Goal: Information Seeking & Learning: Learn about a topic

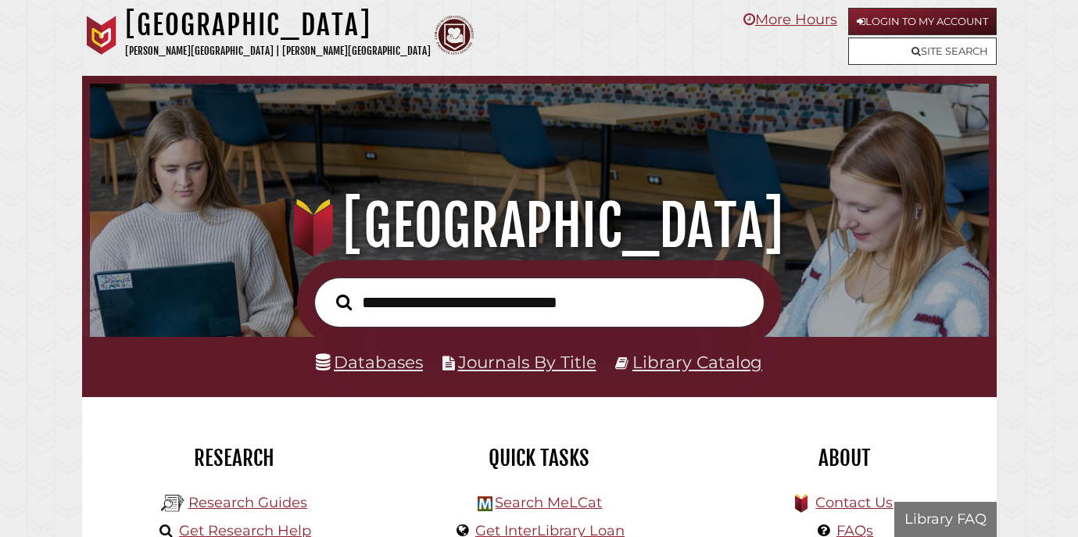
scroll to position [297, 891]
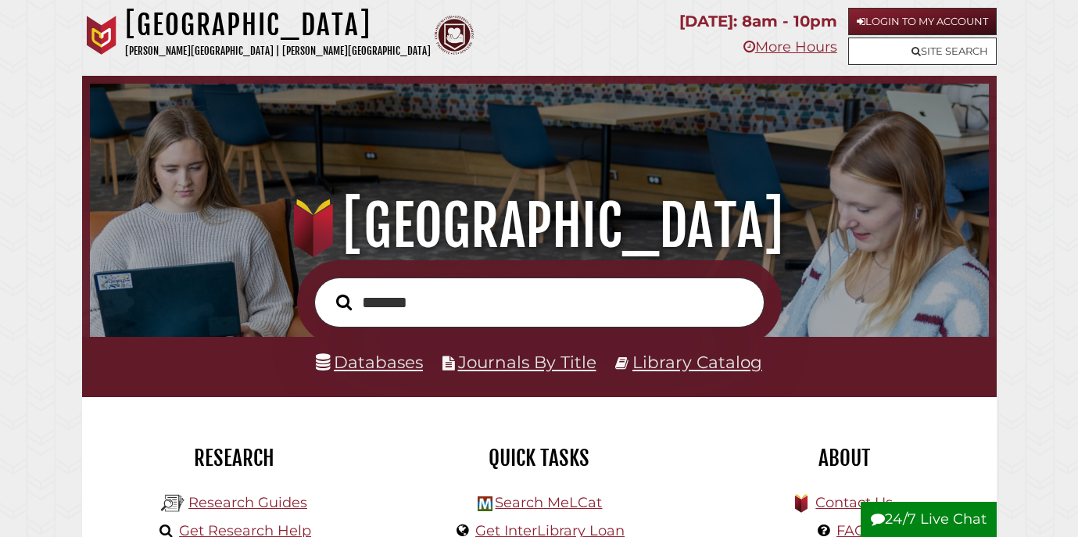
type input "*******"
click at [328, 290] on button "Search" at bounding box center [343, 302] width 31 height 25
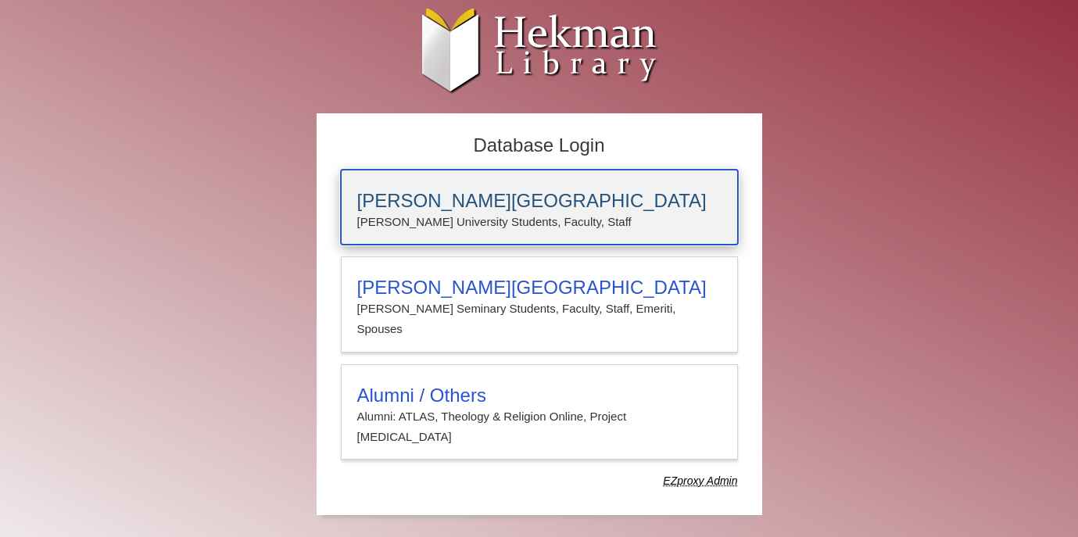
click at [544, 217] on p "[PERSON_NAME] University Students, Faculty, Staff" at bounding box center [539, 222] width 364 height 20
